Goal: Task Accomplishment & Management: Use online tool/utility

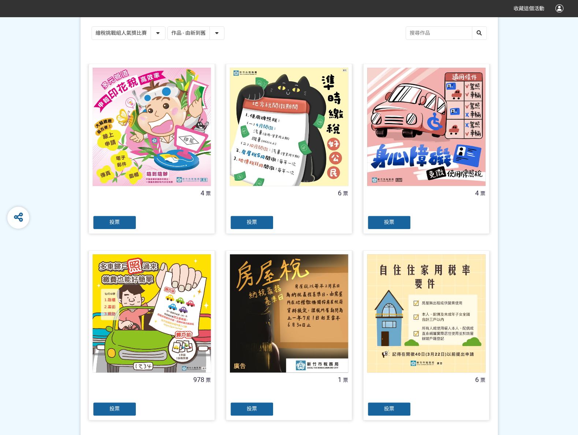
scroll to position [146, 0]
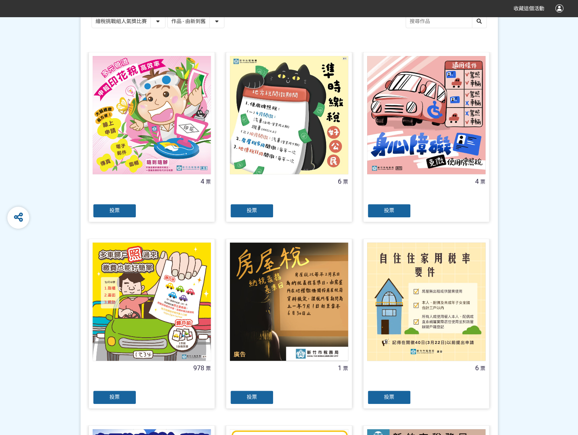
click at [117, 400] on div "投票" at bounding box center [115, 397] width 44 height 15
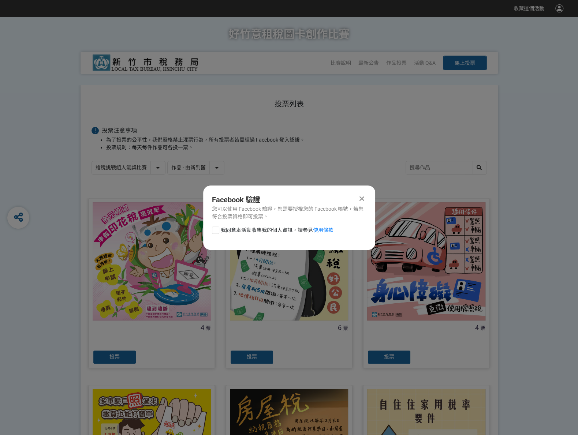
scroll to position [0, 0]
click at [214, 227] on div at bounding box center [215, 229] width 7 height 7
checkbox input "true"
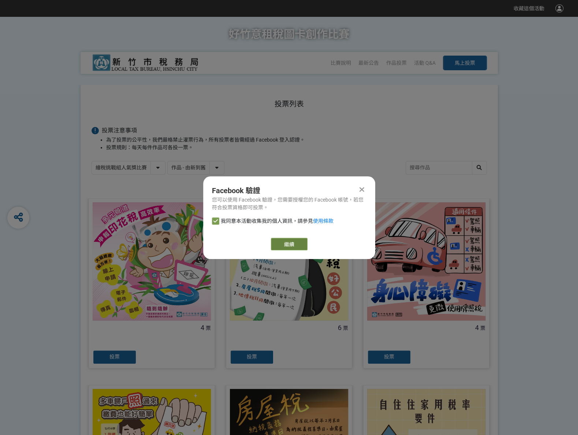
click at [280, 242] on link "繼續" at bounding box center [289, 244] width 37 height 12
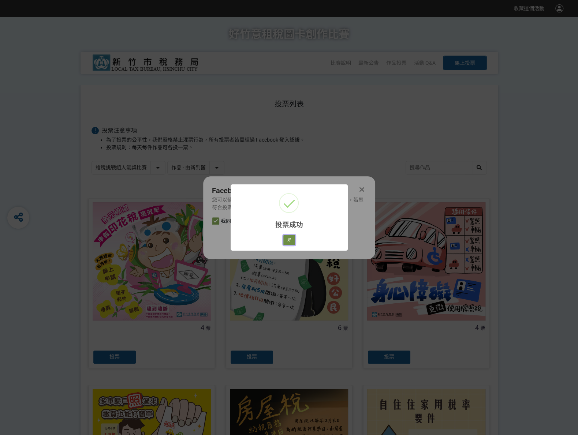
click at [289, 237] on button "好" at bounding box center [289, 240] width 12 height 10
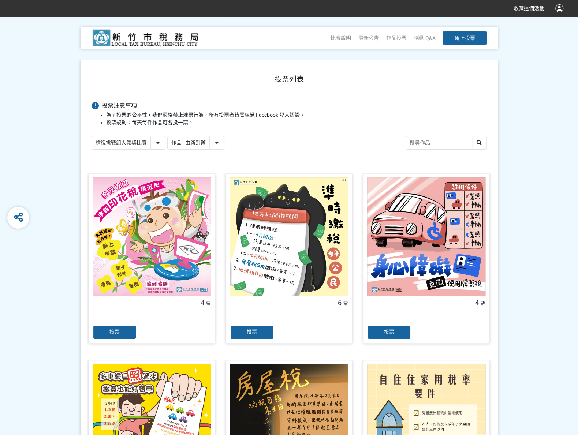
scroll to position [50, 0]
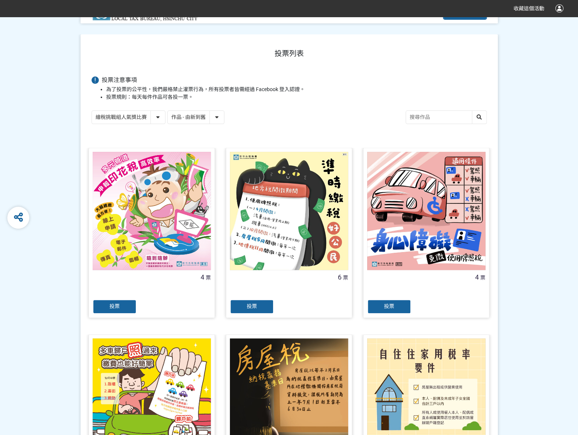
click at [157, 118] on select "繪稅挑戰組人氣獎比賽 活用智繪組人氣獎投票" at bounding box center [128, 117] width 73 height 13
select select "13167"
click at [92, 111] on select "繪稅挑戰組人氣獎比賽 活用智繪組人氣獎投票" at bounding box center [128, 117] width 73 height 13
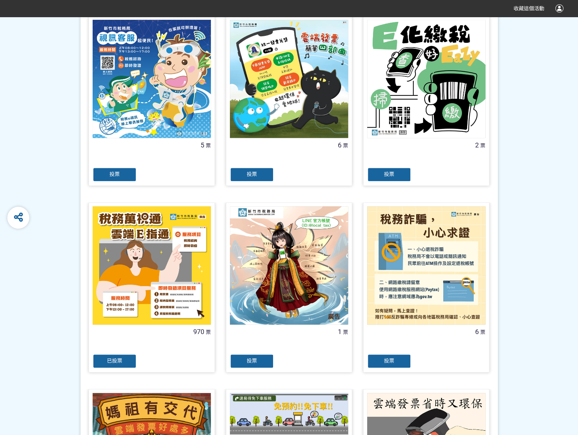
scroll to position [183, 0]
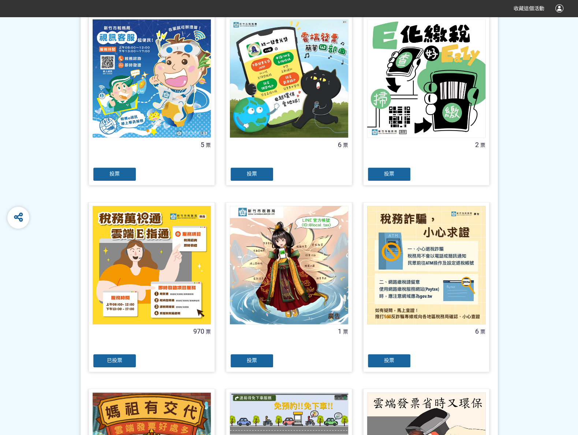
click at [128, 358] on div "已投票" at bounding box center [115, 360] width 44 height 15
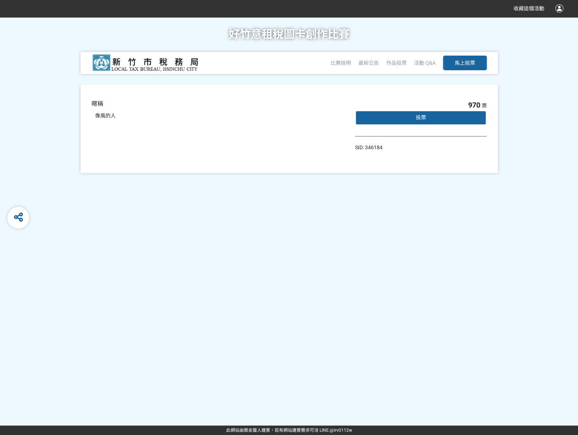
click at [432, 118] on div "投票" at bounding box center [421, 117] width 132 height 15
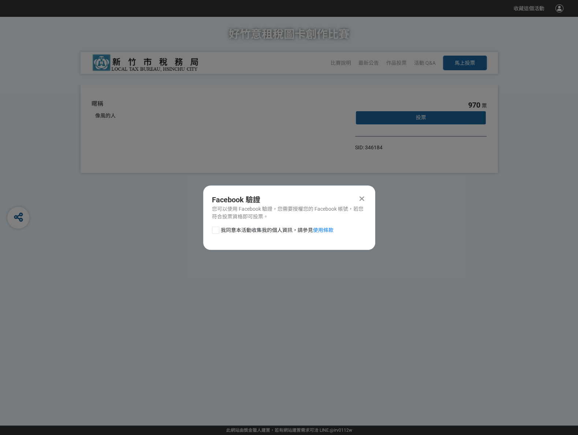
click at [214, 228] on div at bounding box center [215, 229] width 7 height 7
checkbox input "true"
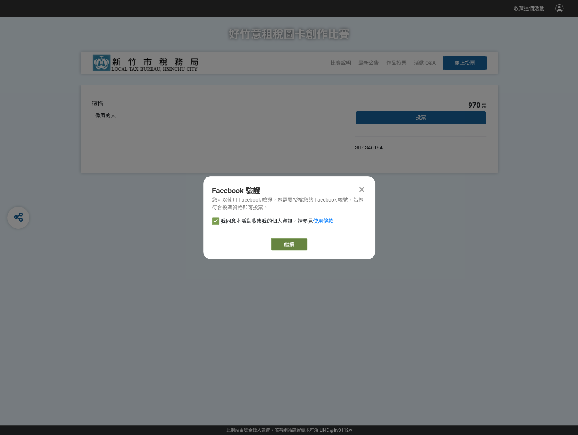
click at [282, 242] on link "繼續" at bounding box center [289, 244] width 37 height 12
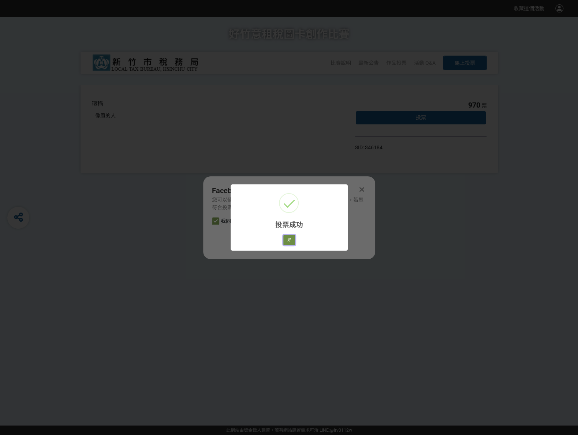
click at [289, 242] on button "好" at bounding box center [289, 240] width 12 height 10
